Goal: Task Accomplishment & Management: Understand process/instructions

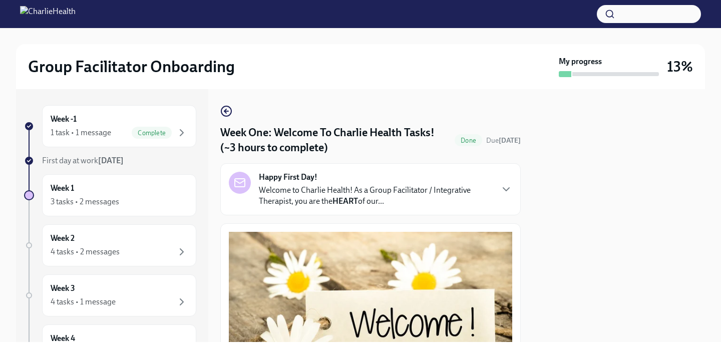
scroll to position [53, 0]
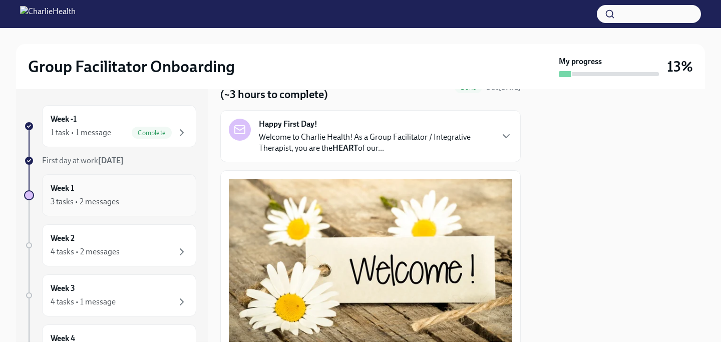
click at [111, 205] on div "3 tasks • 2 messages" at bounding box center [85, 201] width 69 height 11
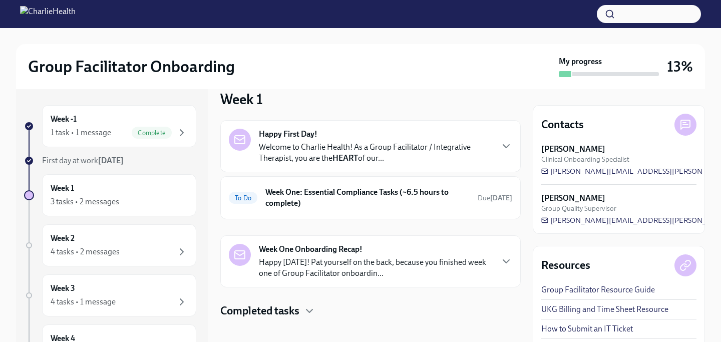
scroll to position [24, 0]
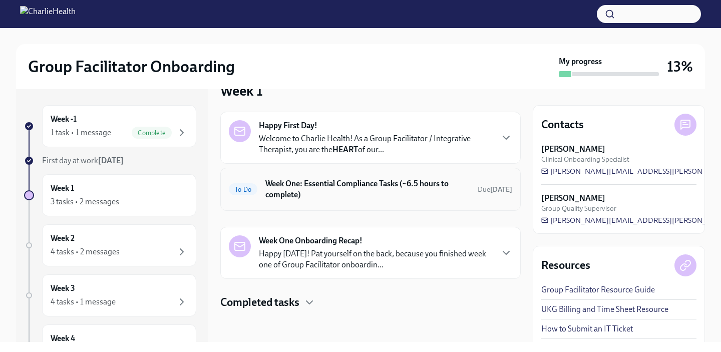
click at [386, 187] on h6 "Week One: Essential Compliance Tasks (~6.5 hours to complete)" at bounding box center [367, 189] width 204 height 22
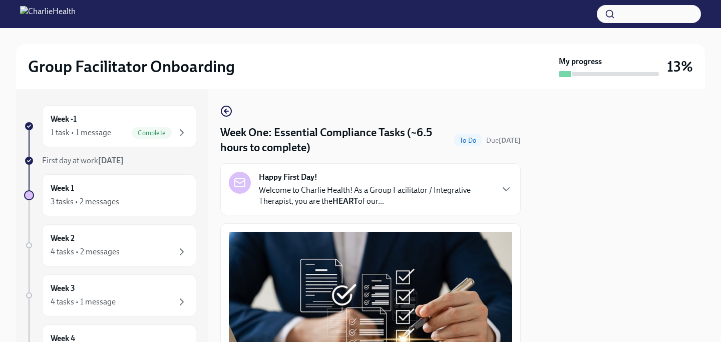
scroll to position [16, 0]
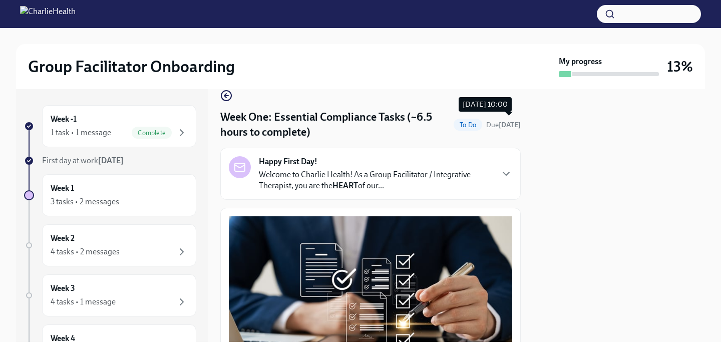
click at [501, 128] on strong "[DATE]" at bounding box center [510, 125] width 22 height 9
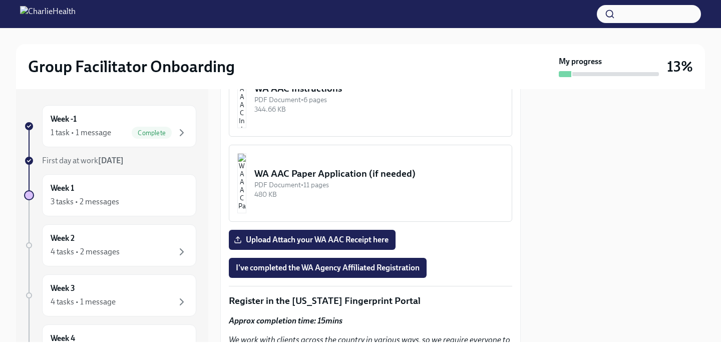
scroll to position [972, 0]
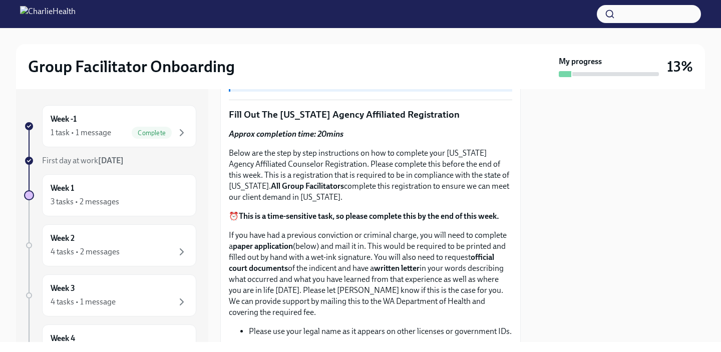
click at [313, 186] on strong "All Group Facilitators" at bounding box center [307, 186] width 73 height 10
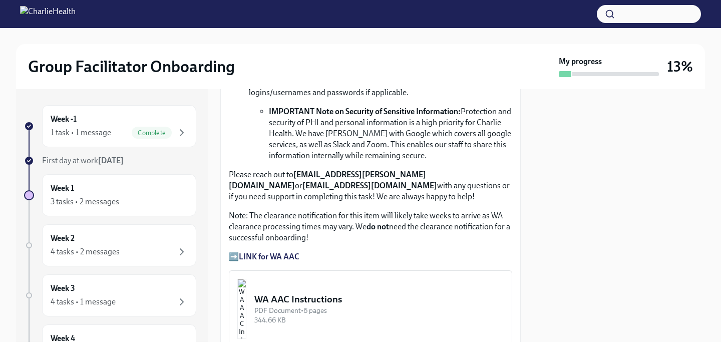
scroll to position [775, 0]
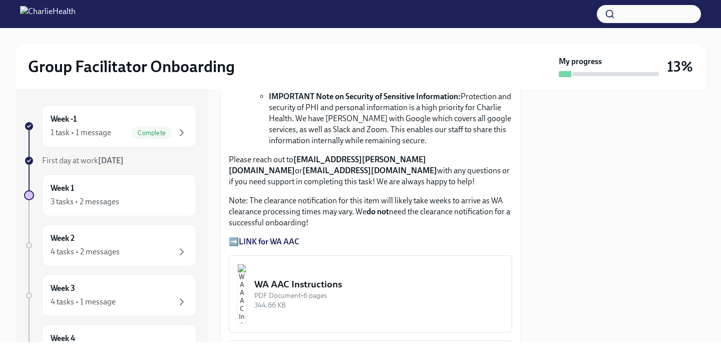
click at [269, 238] on strong "LINK for WA AAC" at bounding box center [269, 242] width 61 height 10
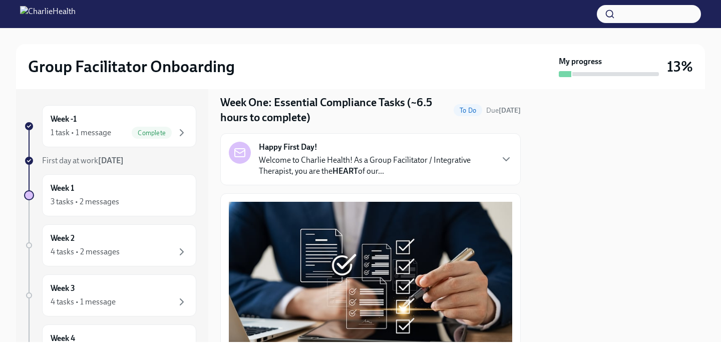
scroll to position [0, 0]
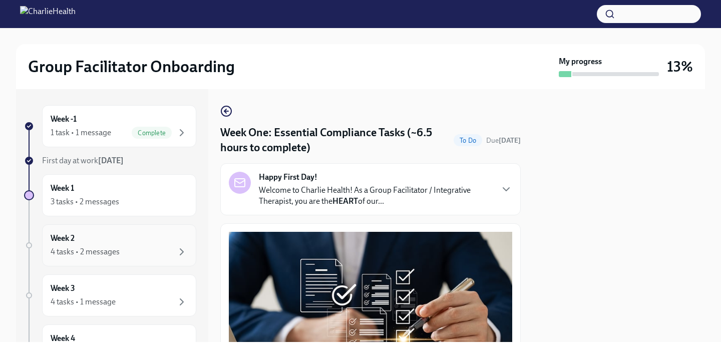
click at [77, 242] on div "Week 2 4 tasks • 2 messages" at bounding box center [119, 245] width 137 height 25
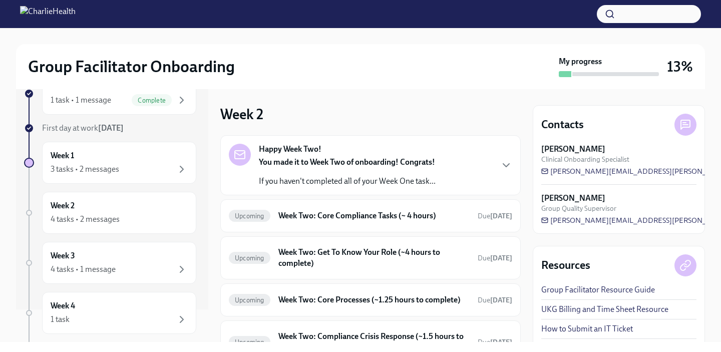
scroll to position [33, 0]
click at [89, 255] on div "Week 3 4 tasks • 1 message" at bounding box center [119, 262] width 137 height 25
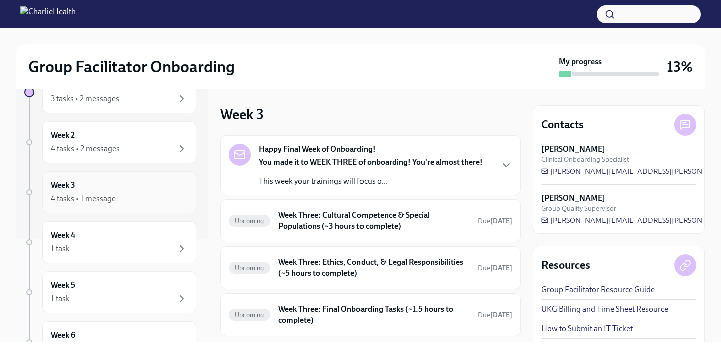
scroll to position [109, 0]
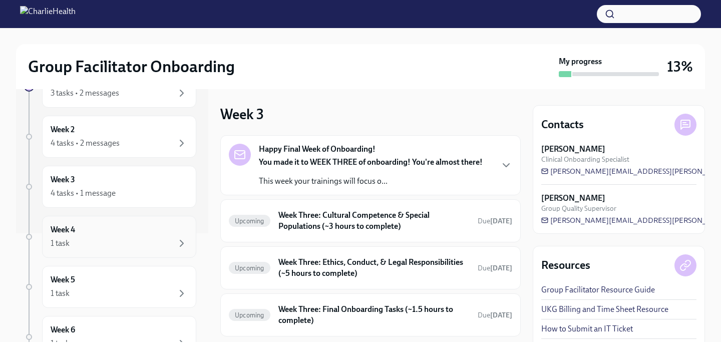
click at [104, 256] on div "Week 4 1 task" at bounding box center [119, 237] width 154 height 42
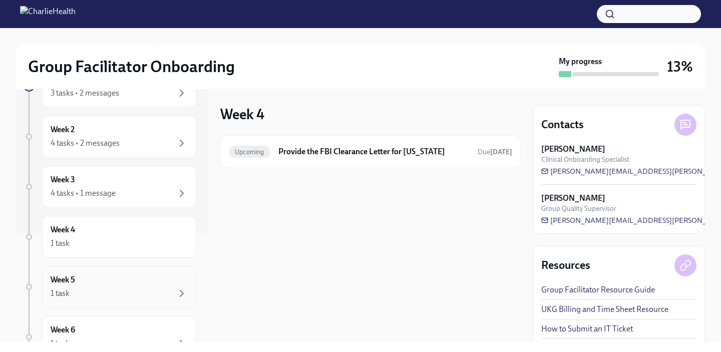
click at [106, 280] on div "Week 5 1 task" at bounding box center [119, 286] width 137 height 25
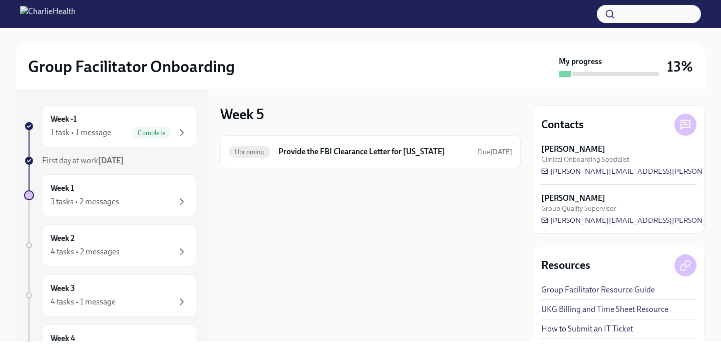
click at [111, 148] on div "Week -1 1 task • 1 message Complete First day at work [DATE] Week 1 3 tasks • 2…" at bounding box center [110, 315] width 172 height 421
click at [85, 130] on div "1 task • 1 message" at bounding box center [81, 132] width 61 height 11
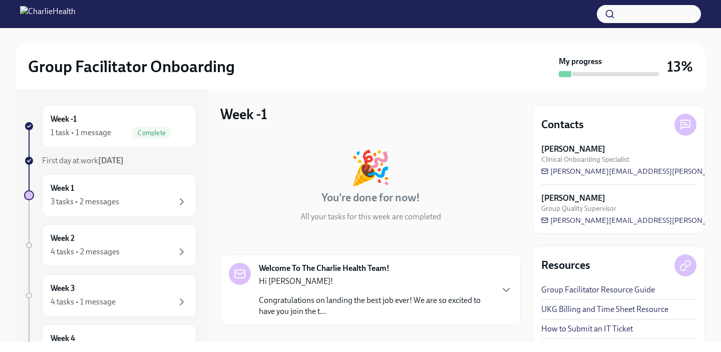
scroll to position [88, 0]
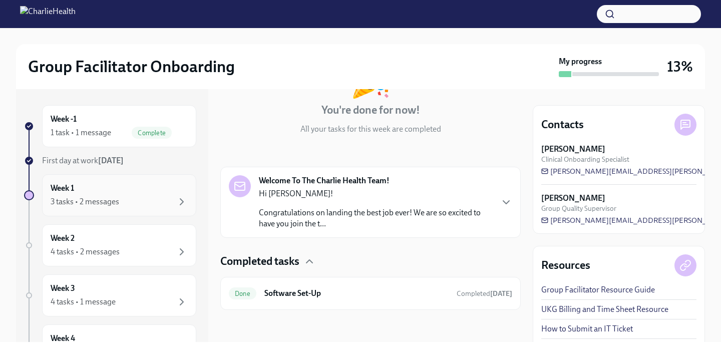
click at [155, 202] on div "3 tasks • 2 messages" at bounding box center [119, 202] width 137 height 12
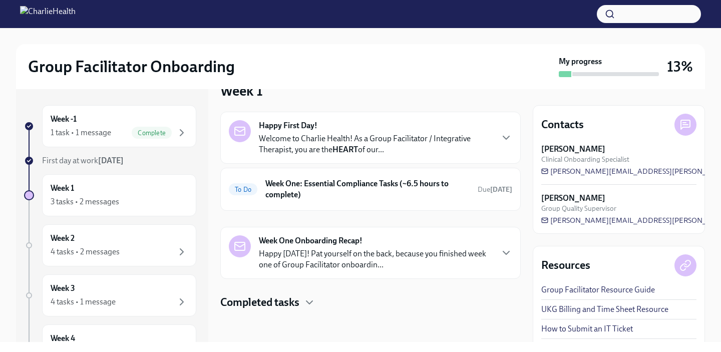
scroll to position [22, 0]
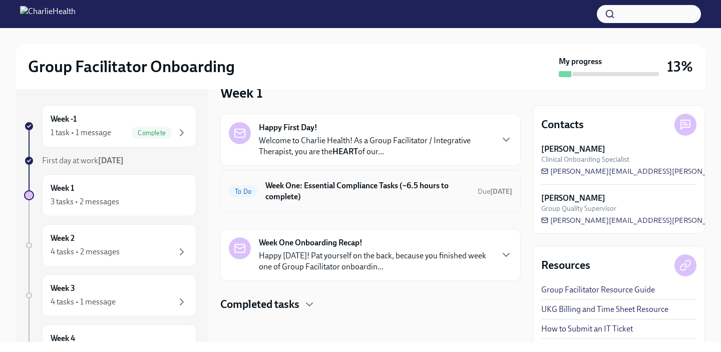
click at [359, 190] on h6 "Week One: Essential Compliance Tasks (~6.5 hours to complete)" at bounding box center [367, 191] width 204 height 22
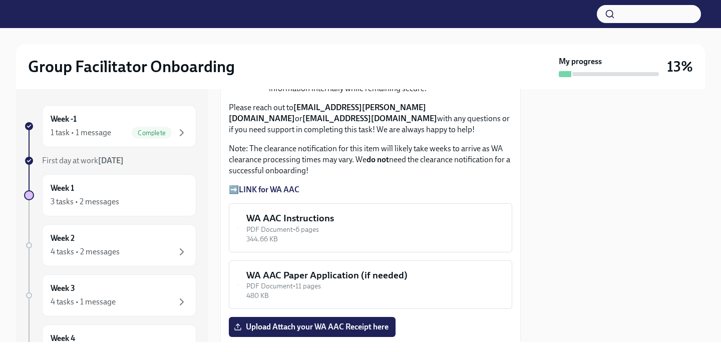
scroll to position [827, 0]
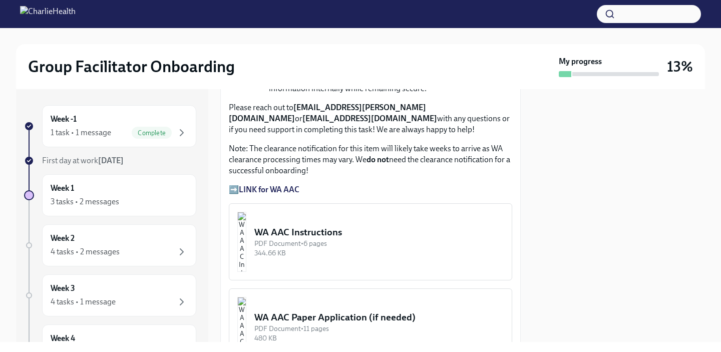
click at [277, 191] on strong "LINK for WA AAC" at bounding box center [269, 190] width 61 height 10
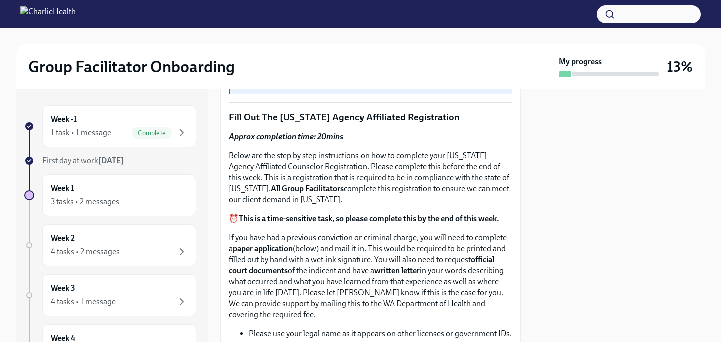
scroll to position [371, 0]
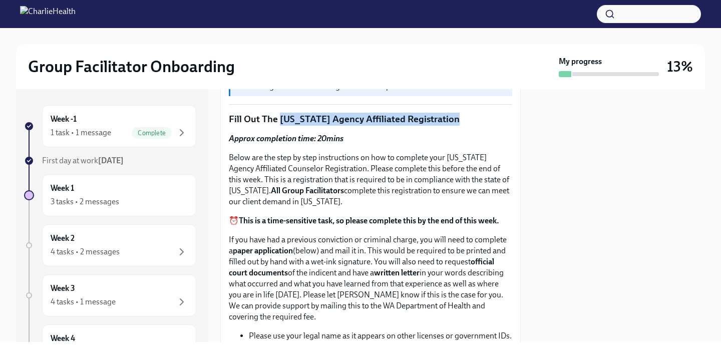
drag, startPoint x: 282, startPoint y: 119, endPoint x: 473, endPoint y: 120, distance: 191.3
click at [473, 120] on p "Fill Out The [US_STATE] Agency Affiliated Registration" at bounding box center [370, 119] width 283 height 13
copy p "[US_STATE] Agency Affiliated Registration"
